Goal: Book appointment/travel/reservation

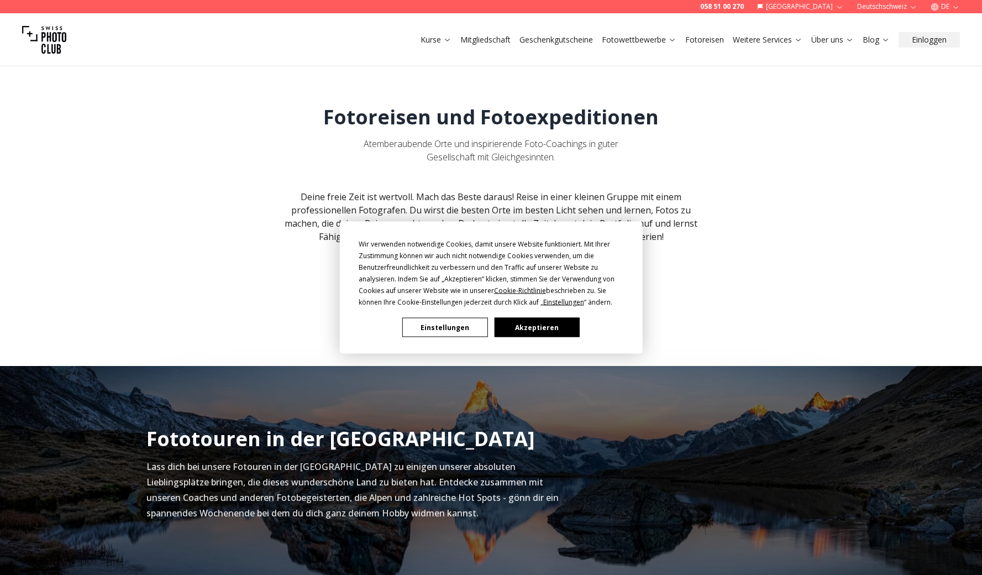
click at [558, 328] on button "Akzeptieren" at bounding box center [536, 327] width 85 height 19
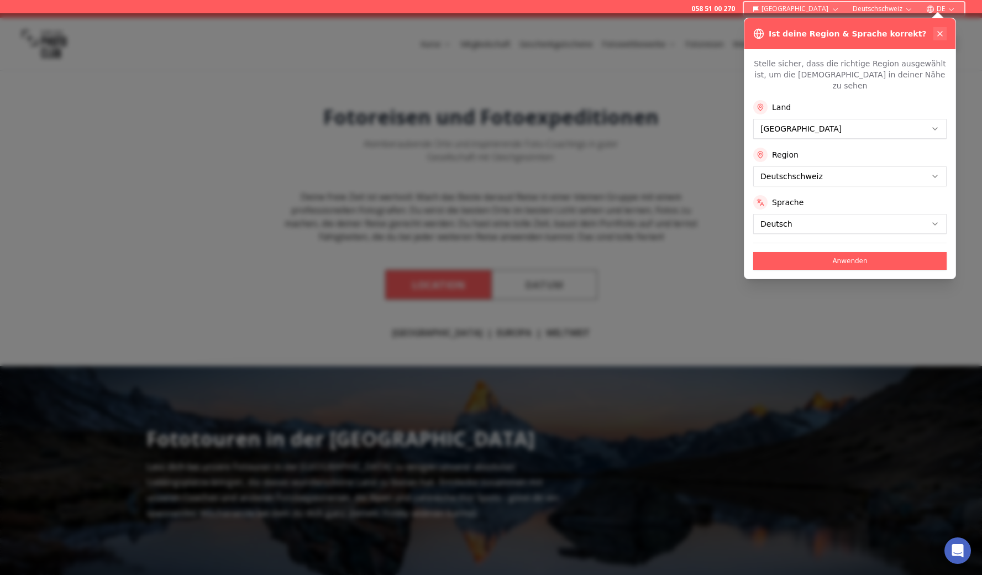
click at [939, 31] on icon at bounding box center [940, 33] width 9 height 9
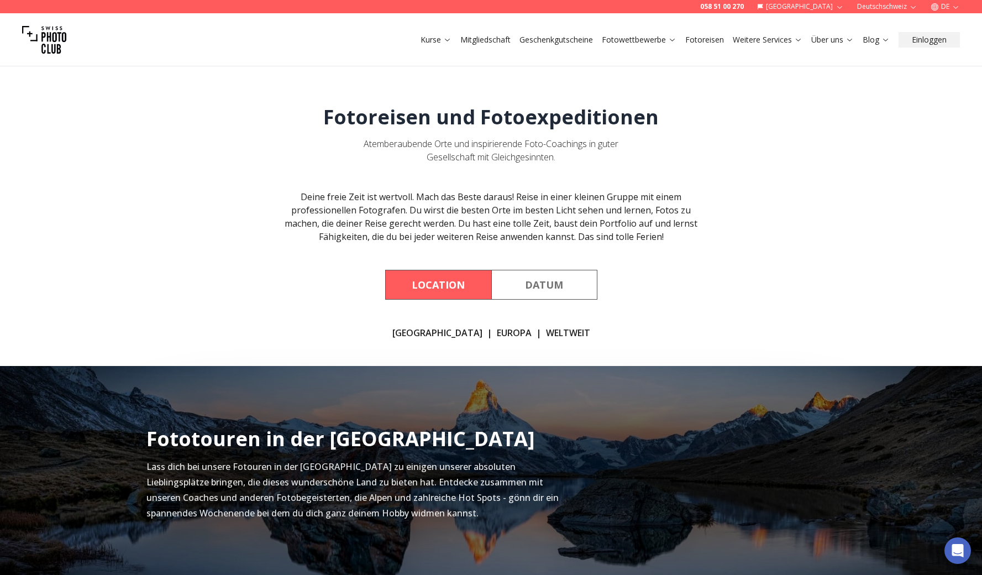
click at [716, 40] on link "Fotoreisen" at bounding box center [705, 39] width 39 height 11
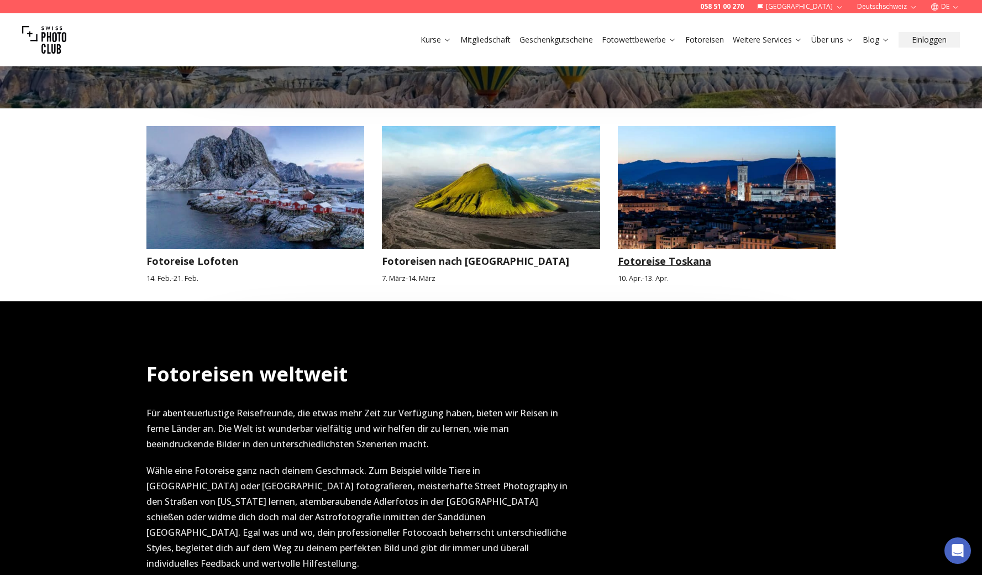
scroll to position [832, 0]
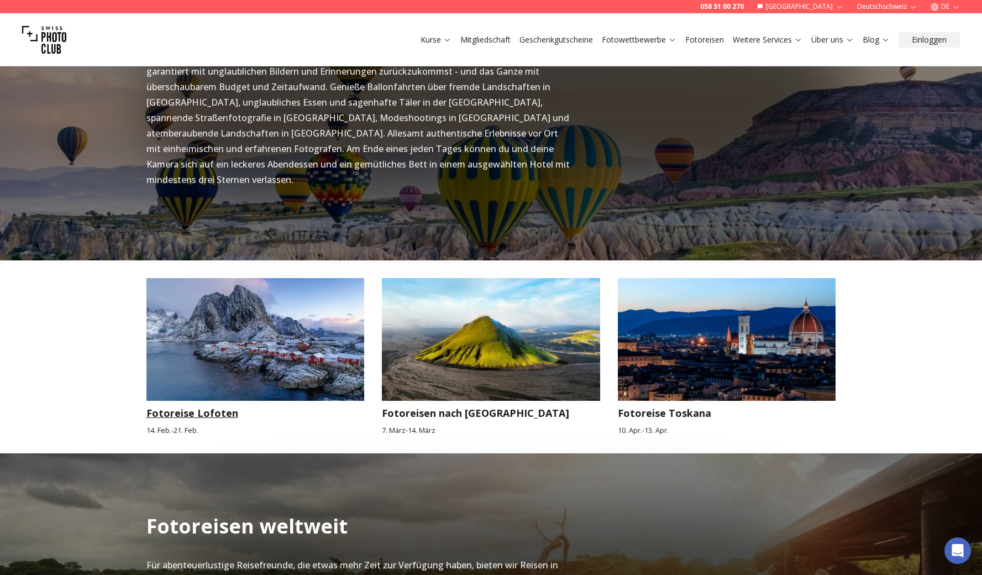
click at [226, 352] on img at bounding box center [256, 339] width 218 height 123
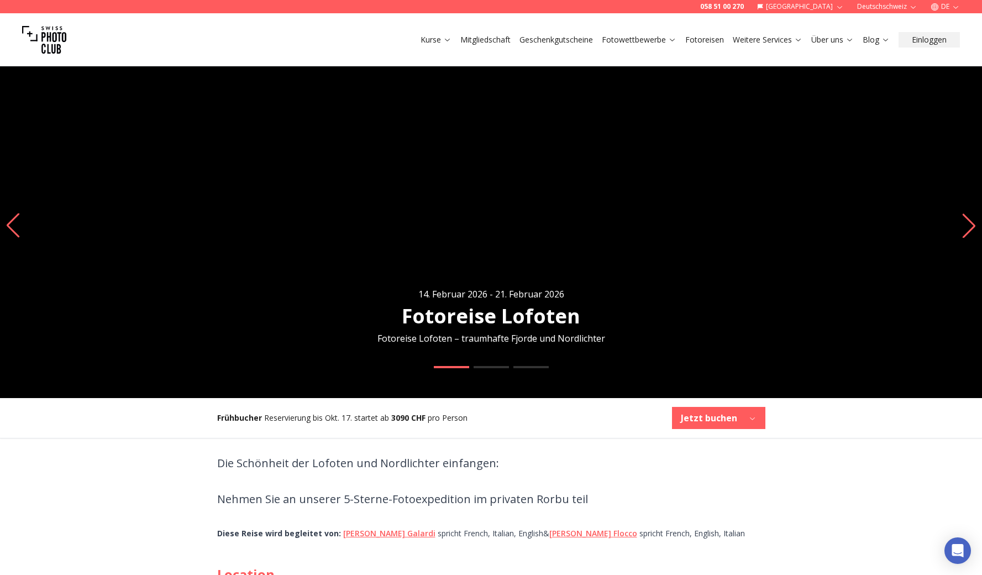
click at [969, 234] on icon "Next slide" at bounding box center [969, 225] width 15 height 24
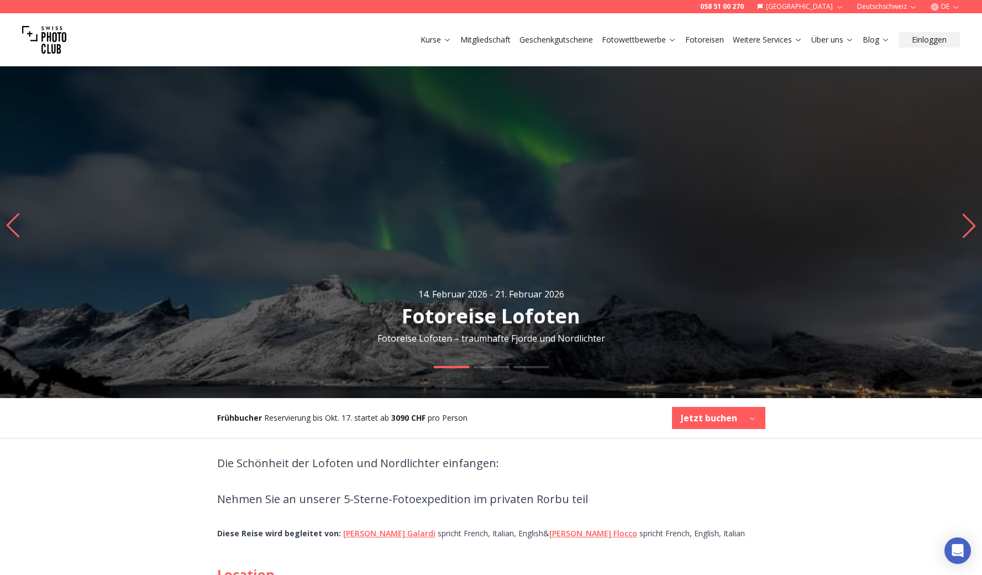
click at [969, 234] on icon "Next slide" at bounding box center [969, 225] width 15 height 24
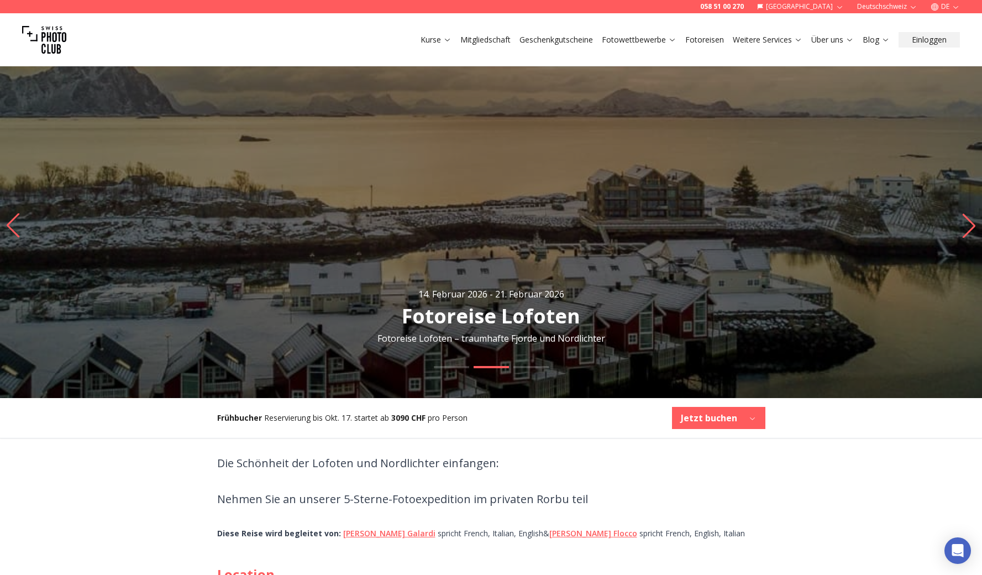
click at [969, 234] on icon "Next slide" at bounding box center [969, 225] width 15 height 24
